Goal: Transaction & Acquisition: Book appointment/travel/reservation

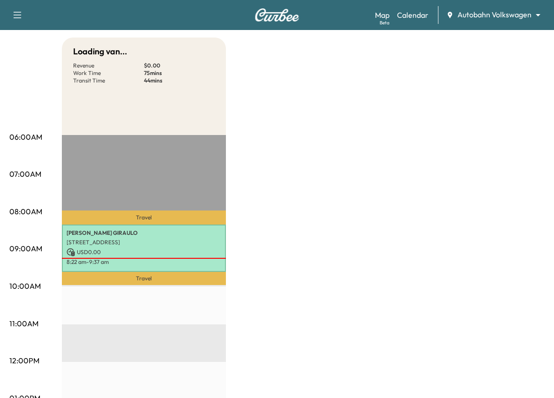
scroll to position [117, 0]
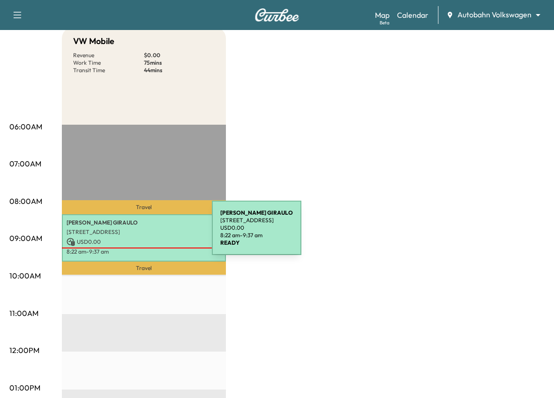
click at [142, 234] on p "[STREET_ADDRESS]" at bounding box center [144, 232] width 155 height 8
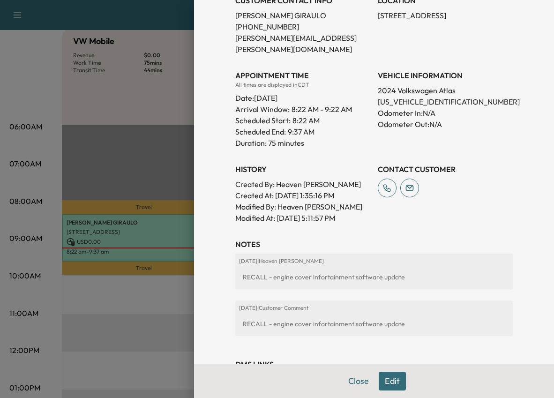
scroll to position [231, 0]
click at [127, 143] on div at bounding box center [277, 199] width 554 height 398
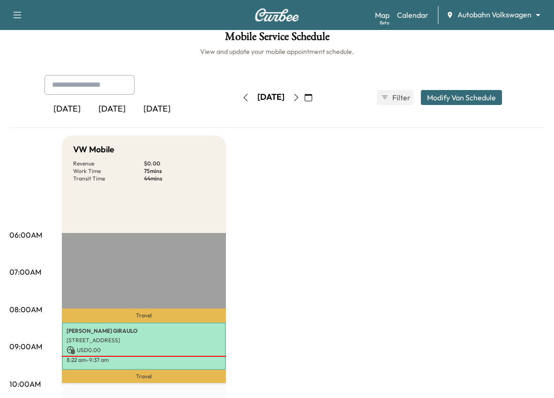
scroll to position [0, 0]
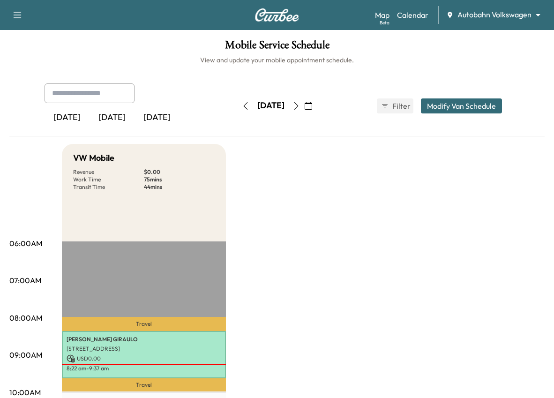
click at [13, 17] on icon "button" at bounding box center [17, 14] width 11 height 11
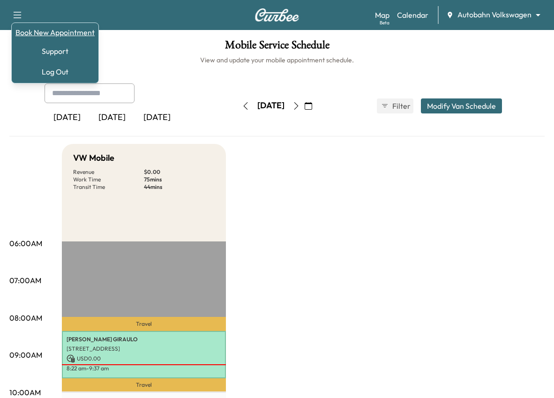
click at [37, 33] on link "Book New Appointment" at bounding box center [54, 32] width 79 height 11
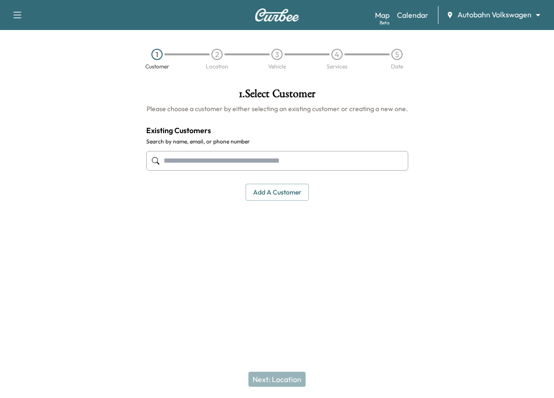
click at [231, 157] on input "text" at bounding box center [277, 161] width 262 height 20
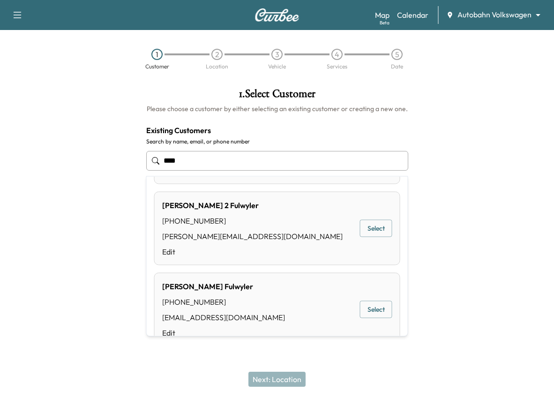
scroll to position [395, 0]
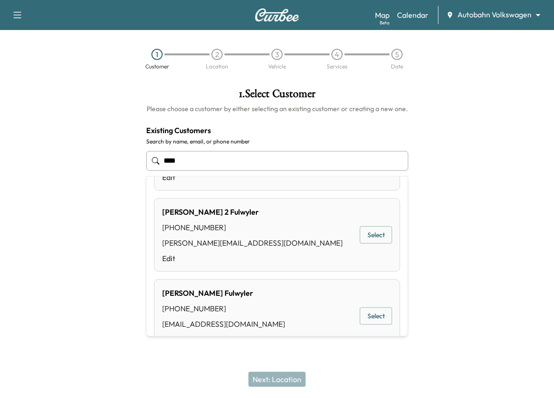
click at [376, 226] on button "Select" at bounding box center [376, 234] width 32 height 17
type input "**********"
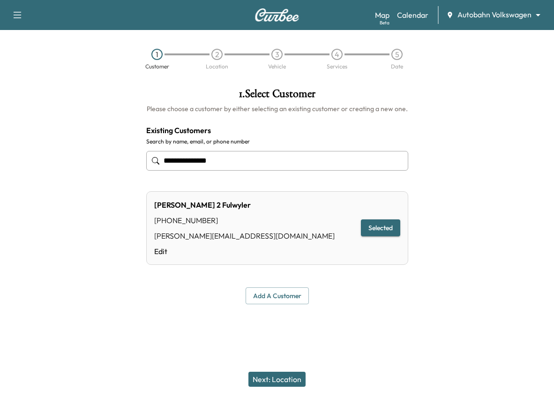
click at [265, 374] on button "Next: Location" at bounding box center [277, 379] width 57 height 15
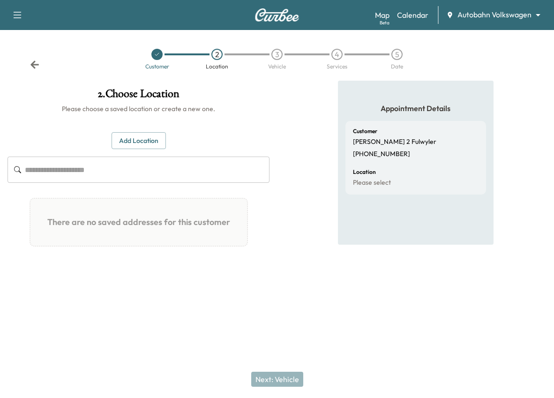
click at [35, 64] on icon at bounding box center [34, 64] width 8 height 8
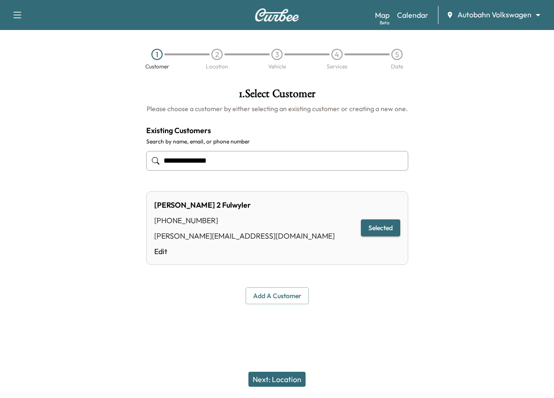
click at [243, 167] on input "**********" at bounding box center [277, 161] width 262 height 20
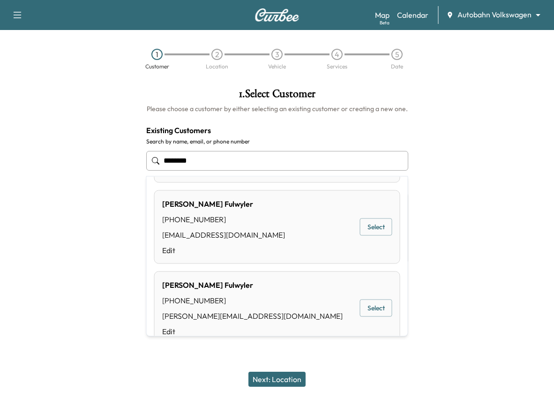
scroll to position [88, 0]
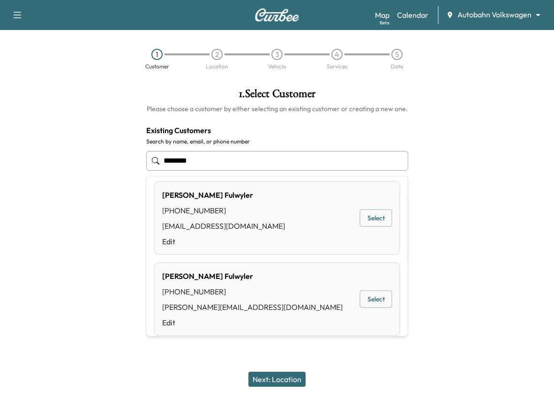
click at [373, 225] on button "Select" at bounding box center [376, 218] width 32 height 17
type input "**********"
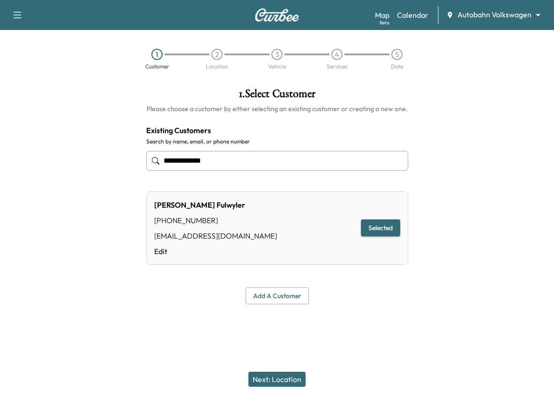
click at [272, 377] on button "Next: Location" at bounding box center [277, 379] width 57 height 15
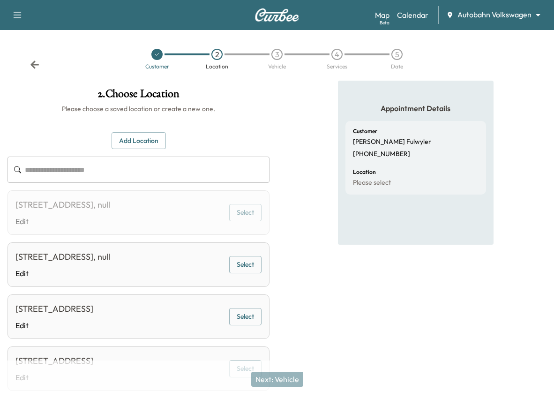
click at [237, 259] on button "Select" at bounding box center [245, 264] width 32 height 17
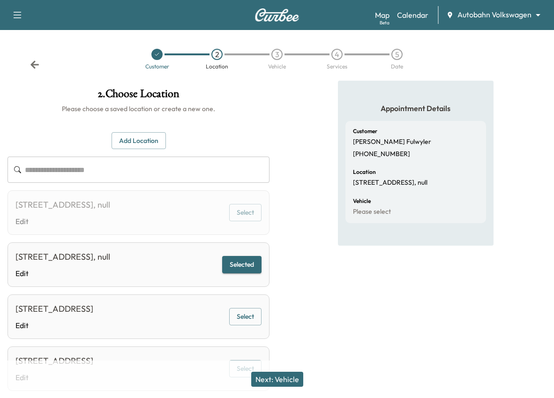
click at [290, 385] on button "Next: Vehicle" at bounding box center [277, 379] width 52 height 15
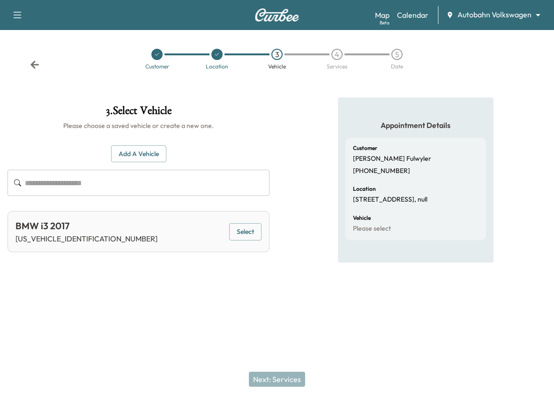
click at [248, 240] on button "Select" at bounding box center [245, 231] width 32 height 17
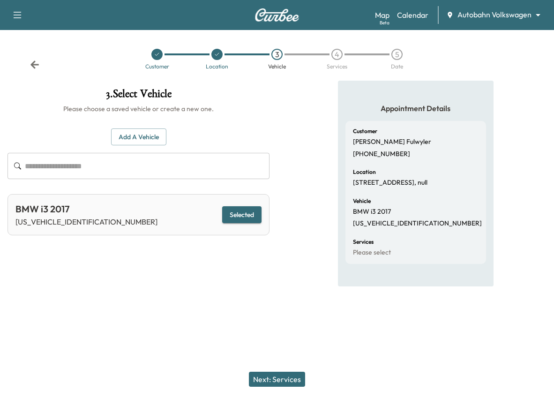
click at [291, 383] on button "Next: Services" at bounding box center [277, 379] width 56 height 15
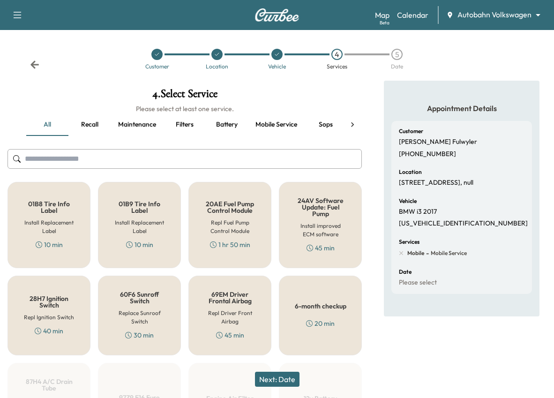
click at [272, 374] on button "Next: Date" at bounding box center [277, 379] width 45 height 15
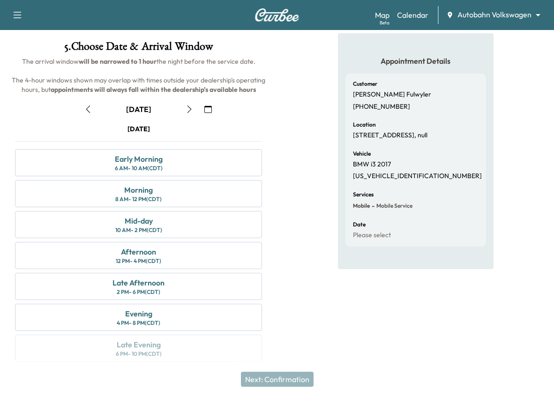
scroll to position [52, 0]
